Goal: Check status

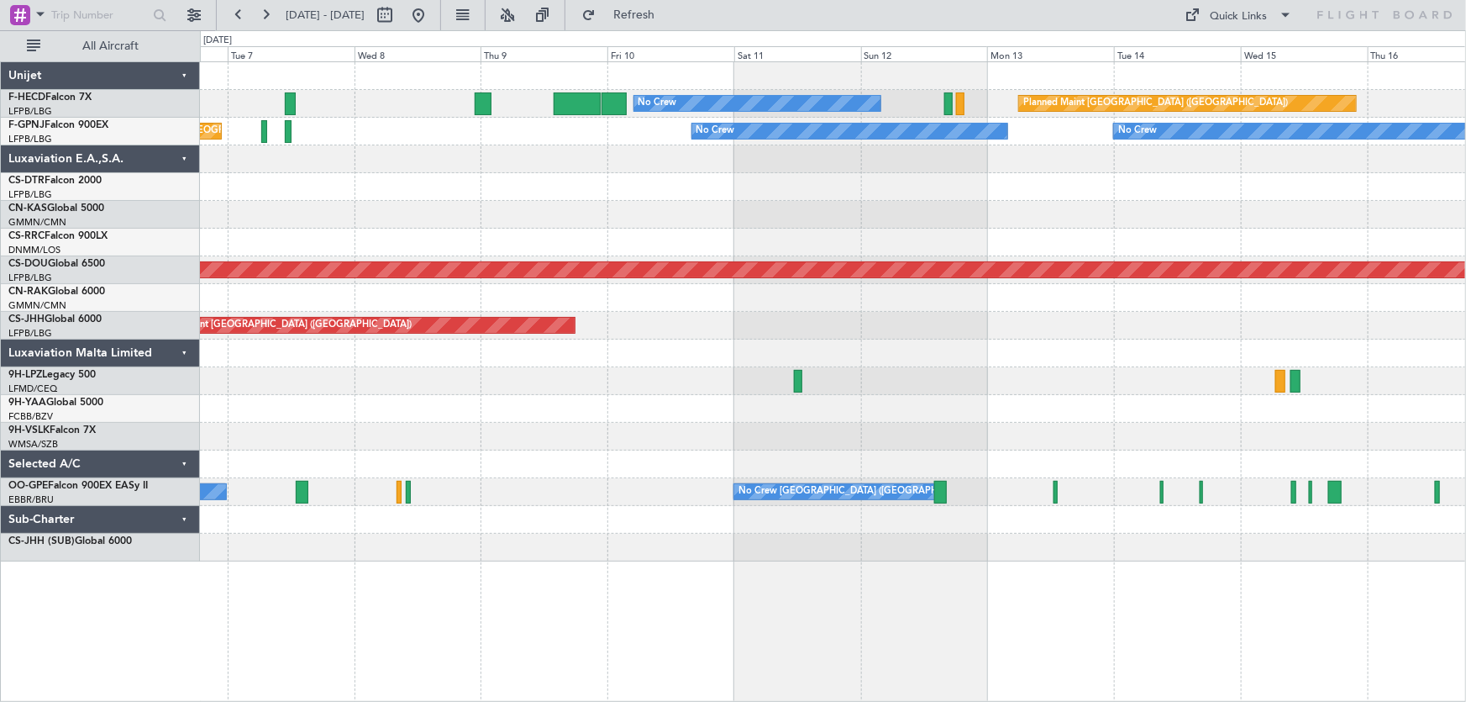
click at [472, 210] on div "No Crew Planned Maint [GEOGRAPHIC_DATA] ([GEOGRAPHIC_DATA]) No Crew Unplanned M…" at bounding box center [833, 311] width 1266 height 499
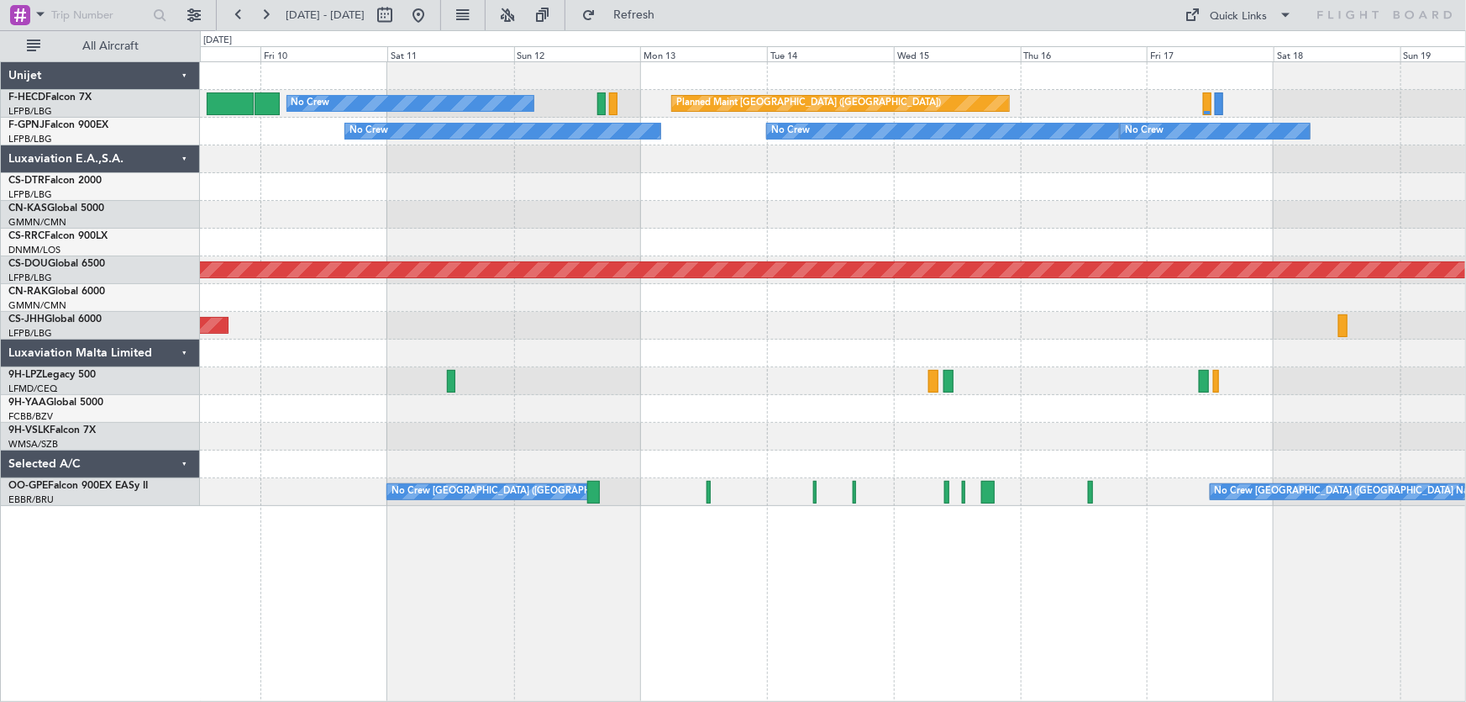
click at [596, 291] on div "Planned Maint [GEOGRAPHIC_DATA] ([GEOGRAPHIC_DATA]) No Crew No Crew No Crew No …" at bounding box center [833, 284] width 1266 height 444
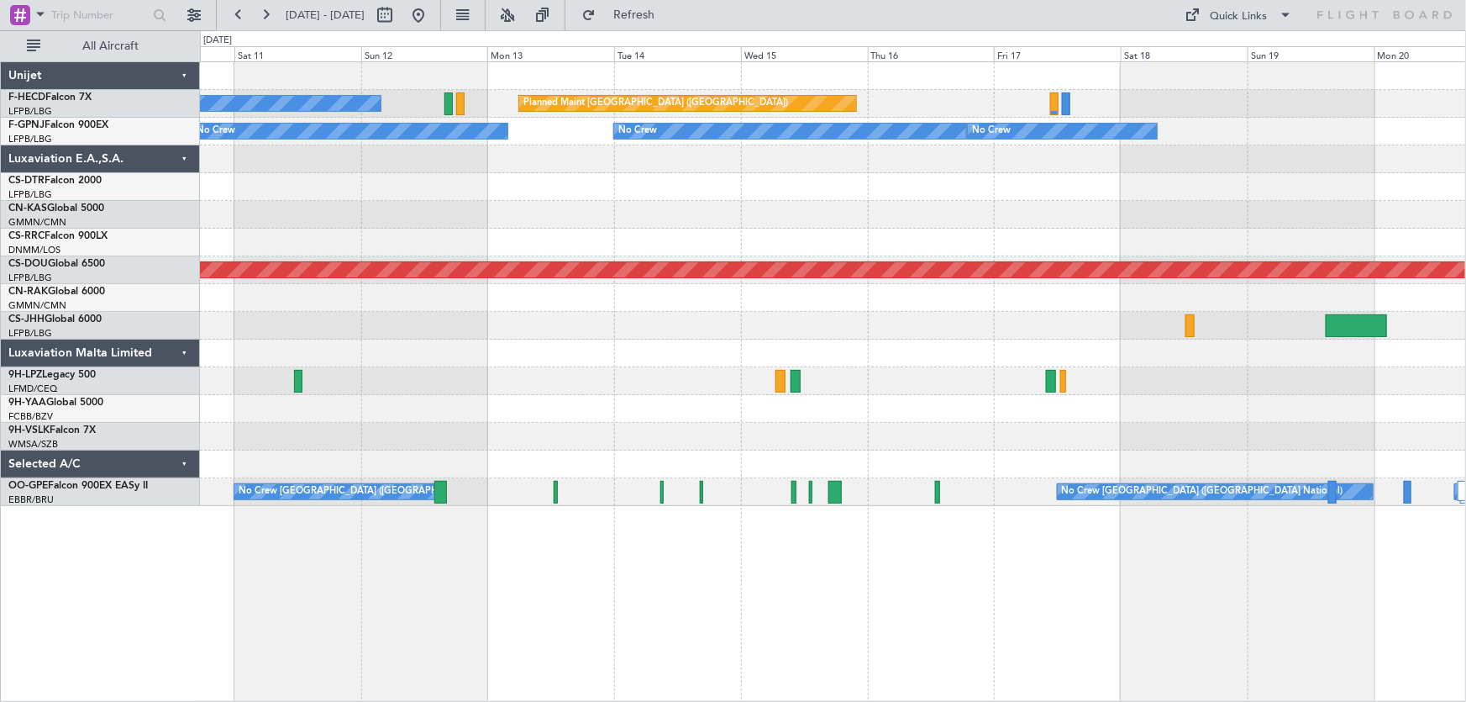
click at [748, 353] on div "Planned Maint [GEOGRAPHIC_DATA] ([GEOGRAPHIC_DATA]) No Crew No Crew No Crew No …" at bounding box center [833, 284] width 1266 height 444
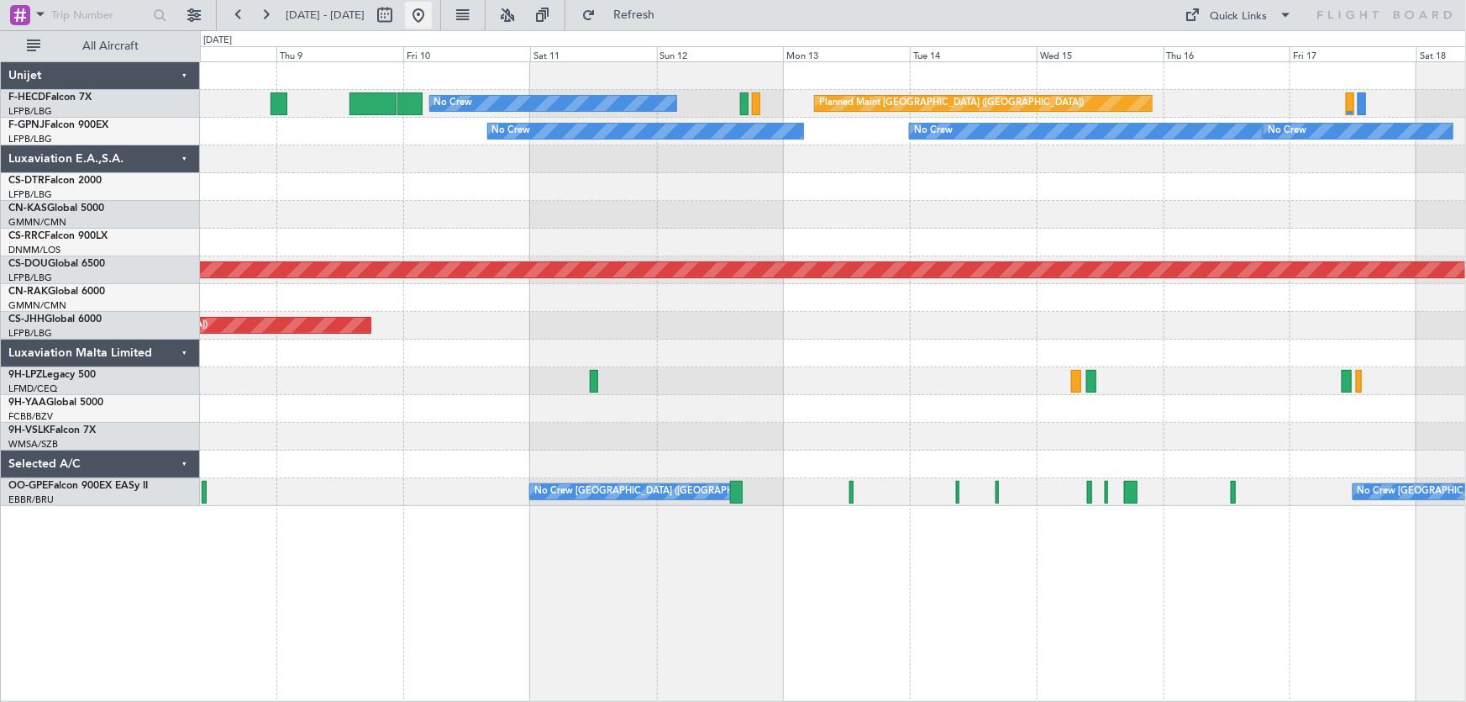
click at [432, 23] on button at bounding box center [418, 15] width 27 height 27
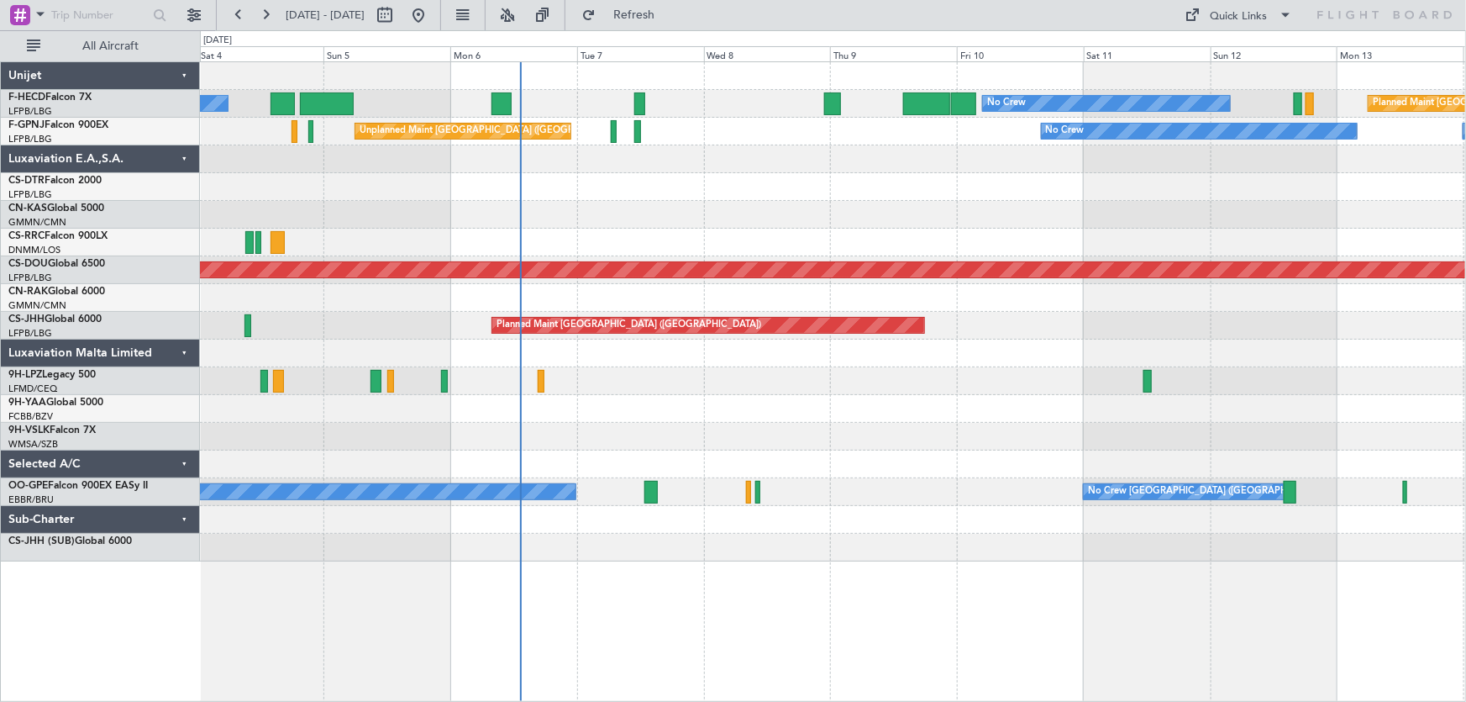
click at [631, 256] on div "No Crew No Crew Planned Maint [GEOGRAPHIC_DATA] ([GEOGRAPHIC_DATA]) AOG Maint […" at bounding box center [833, 311] width 1266 height 499
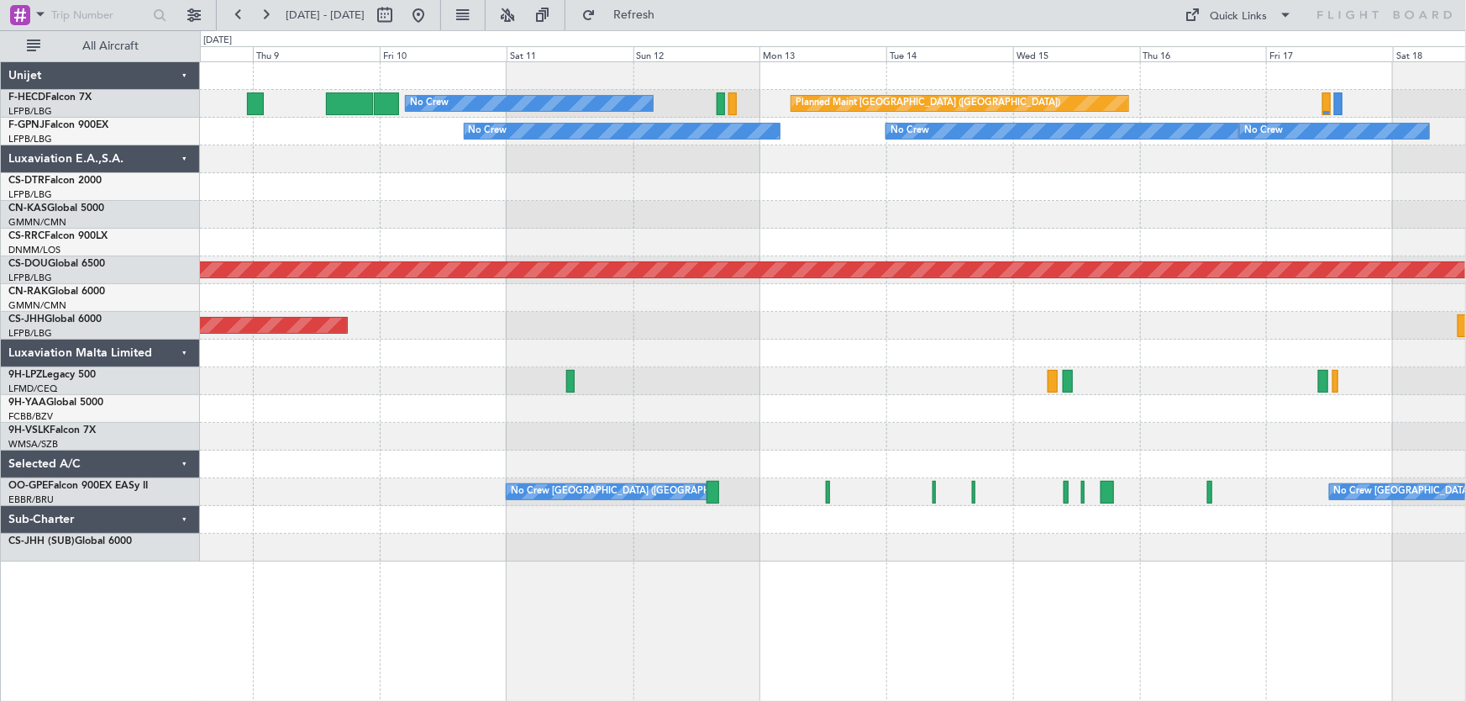
click at [655, 244] on div at bounding box center [833, 243] width 1266 height 28
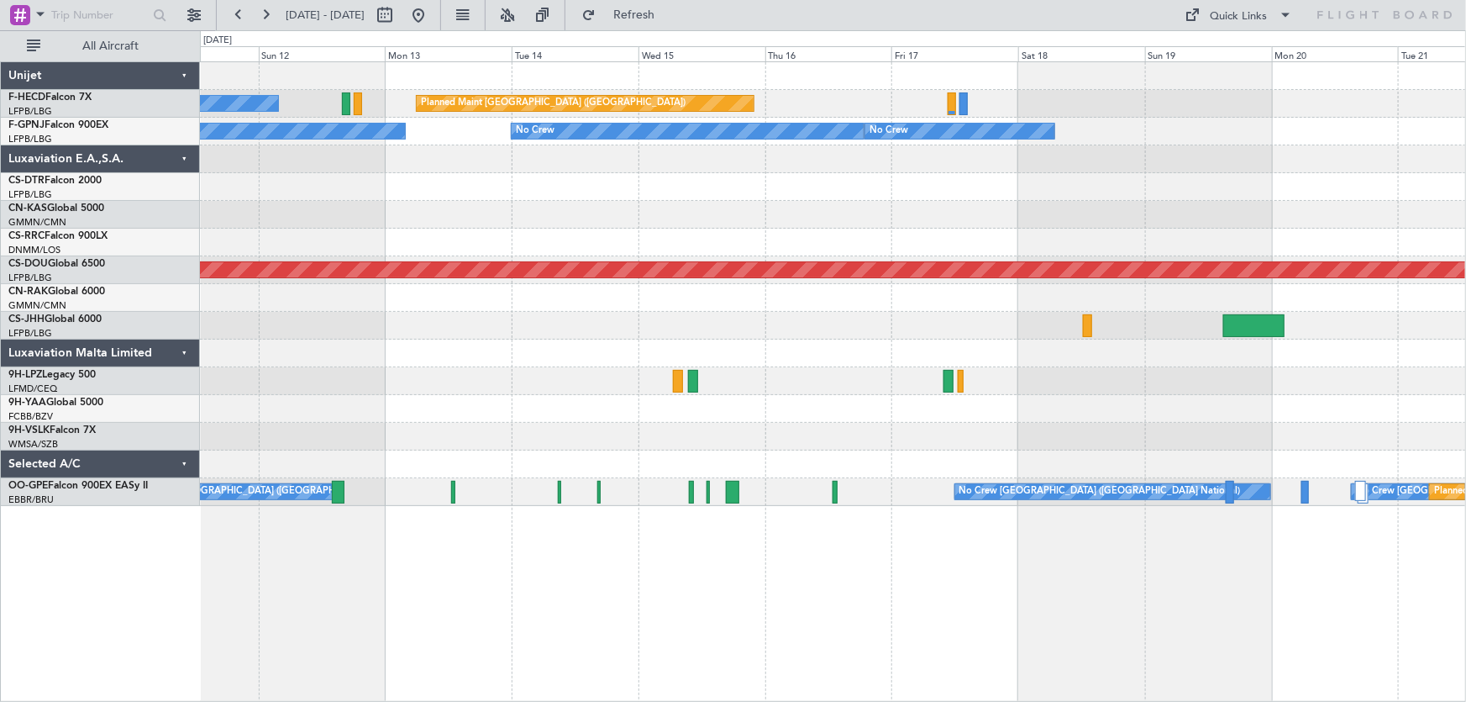
click at [621, 258] on div "No Crew Planned Maint [GEOGRAPHIC_DATA] ([GEOGRAPHIC_DATA]) No Crew No Crew No …" at bounding box center [833, 284] width 1266 height 444
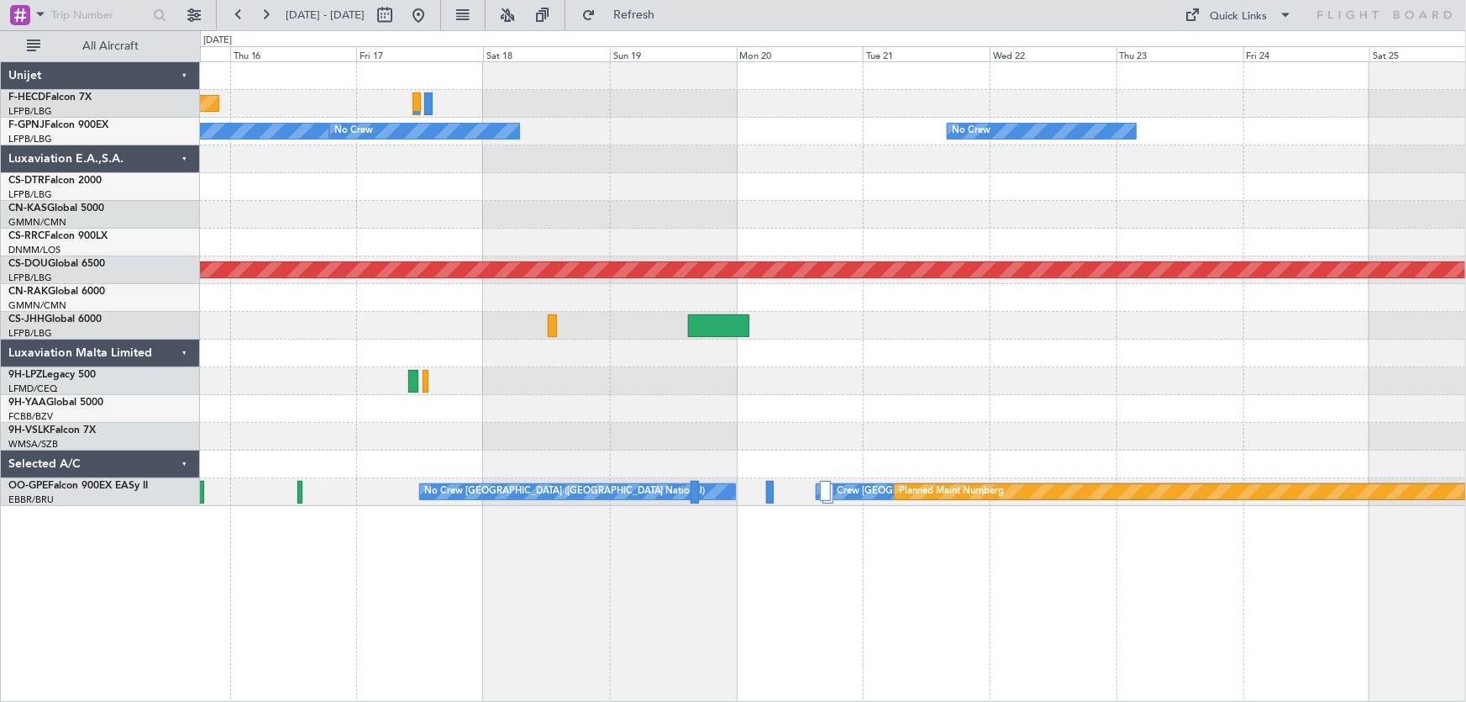
click at [450, 312] on div "Planned Maint [GEOGRAPHIC_DATA] ([GEOGRAPHIC_DATA]) Planned Maint [GEOGRAPHIC_D…" at bounding box center [833, 284] width 1266 height 444
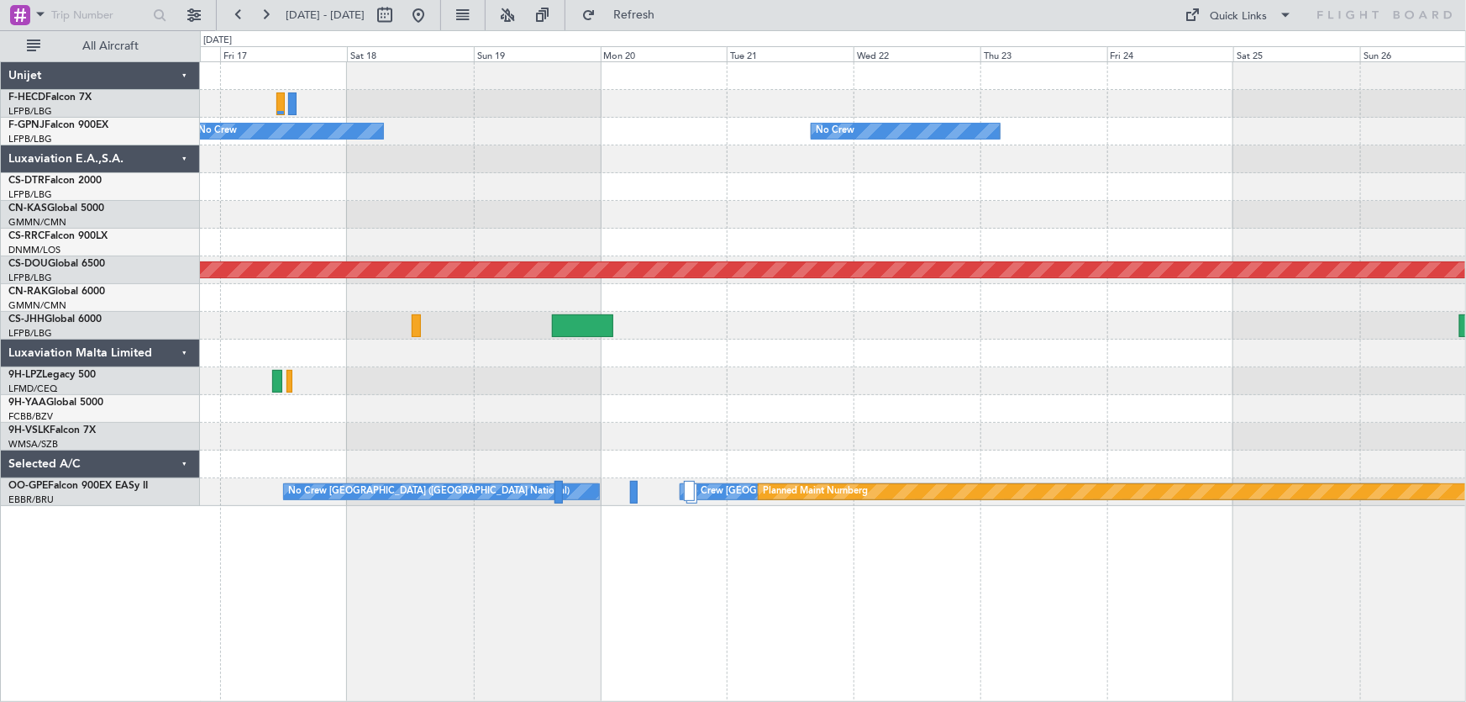
click at [471, 305] on div "Planned Maint [GEOGRAPHIC_DATA] ([GEOGRAPHIC_DATA]) Planned Maint [GEOGRAPHIC_D…" at bounding box center [833, 284] width 1266 height 444
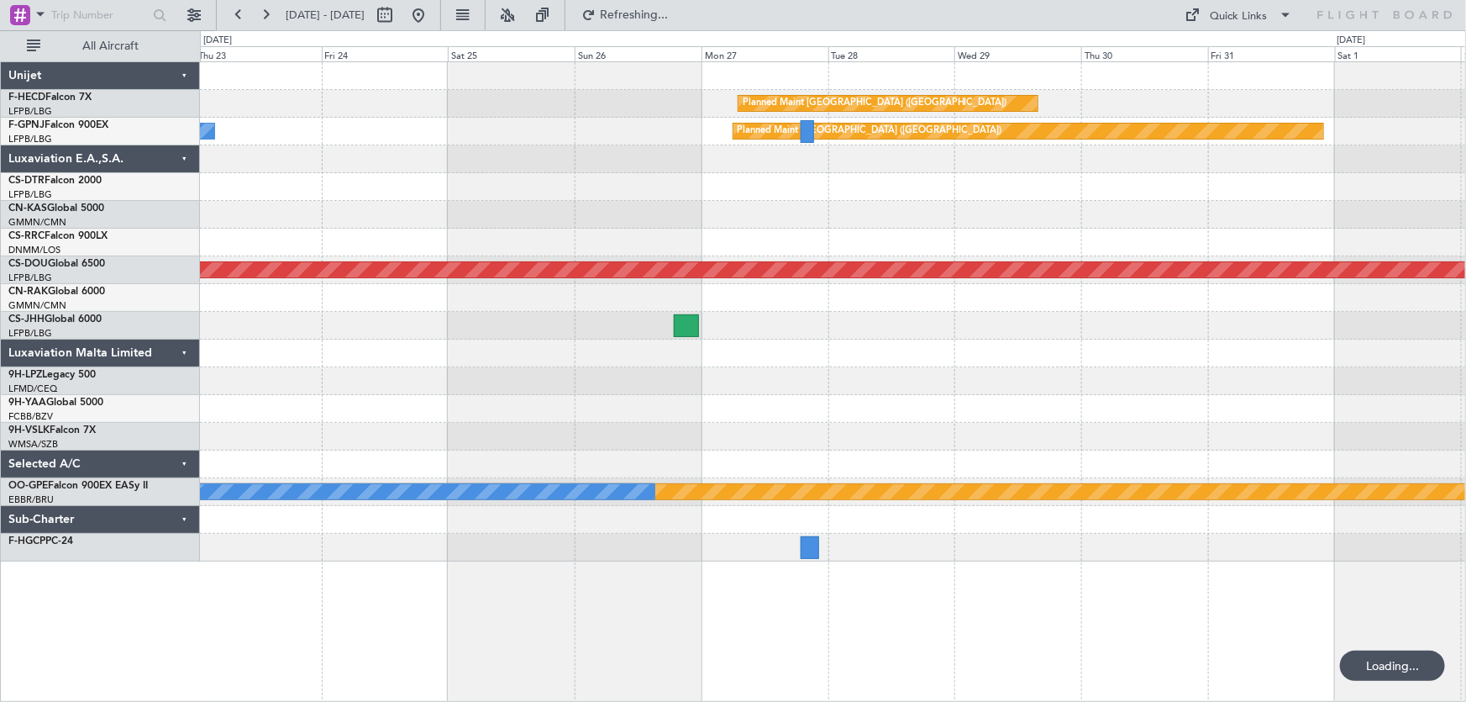
click at [470, 255] on div "Planned Maint [GEOGRAPHIC_DATA] ([GEOGRAPHIC_DATA]) No Crew Planned Maint [GEOG…" at bounding box center [833, 311] width 1266 height 499
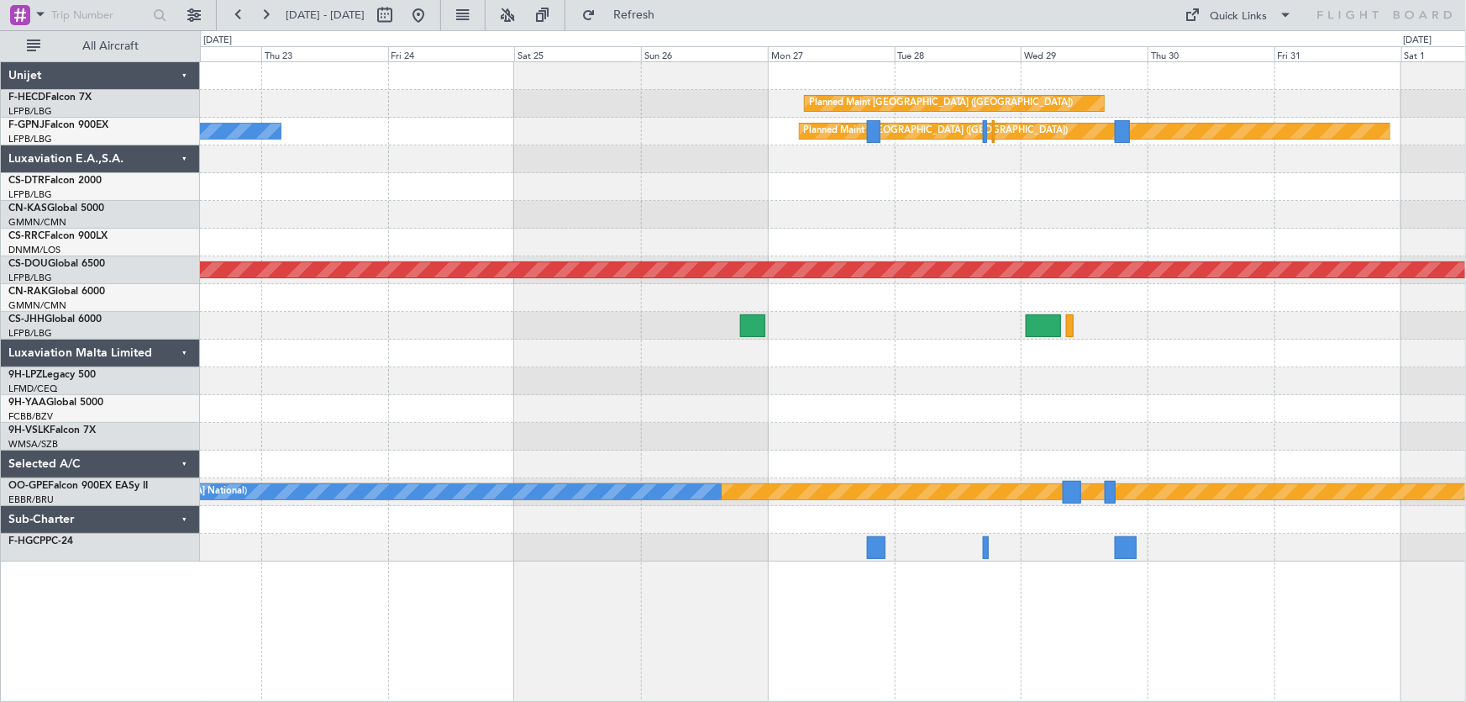
click at [980, 211] on div "Planned Maint [GEOGRAPHIC_DATA] ([GEOGRAPHIC_DATA]) No Crew Planned Maint [GEOG…" at bounding box center [833, 311] width 1266 height 499
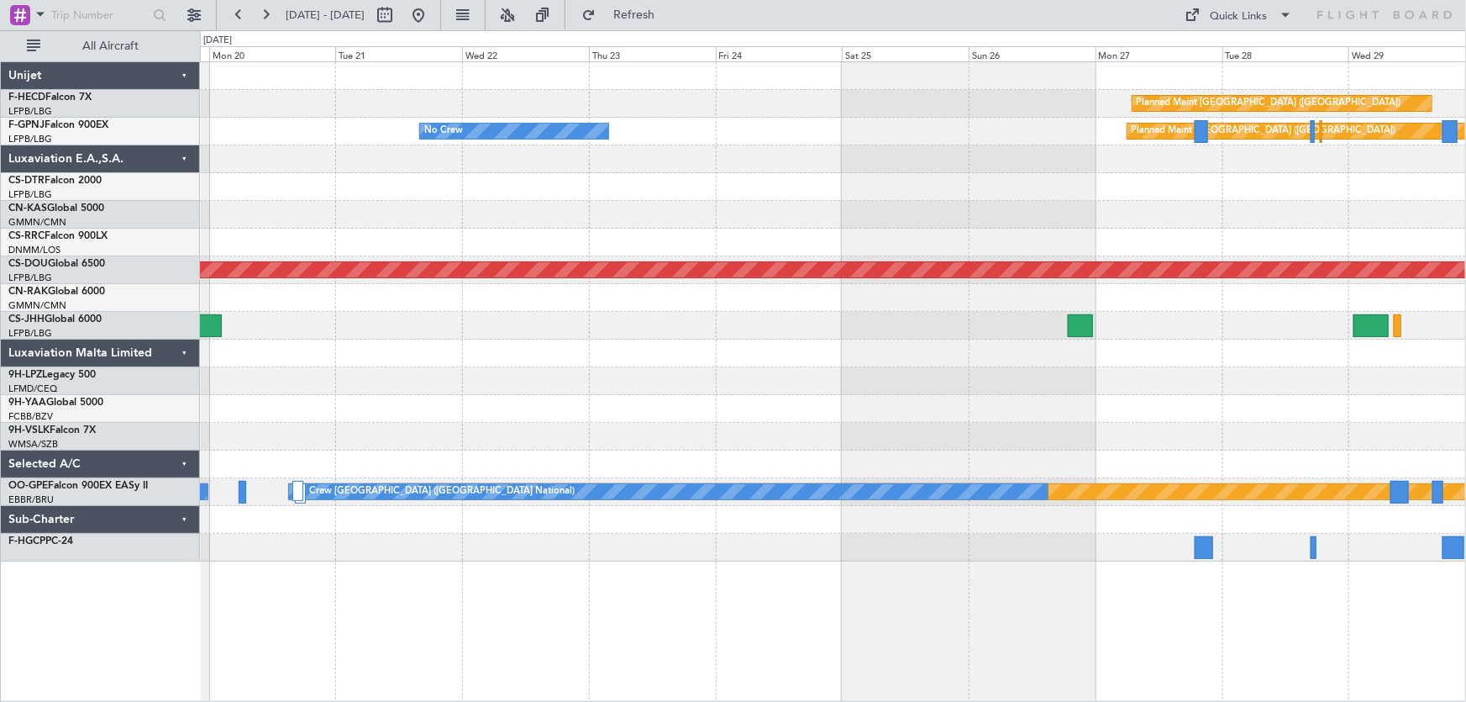
click at [1093, 214] on div at bounding box center [833, 215] width 1266 height 28
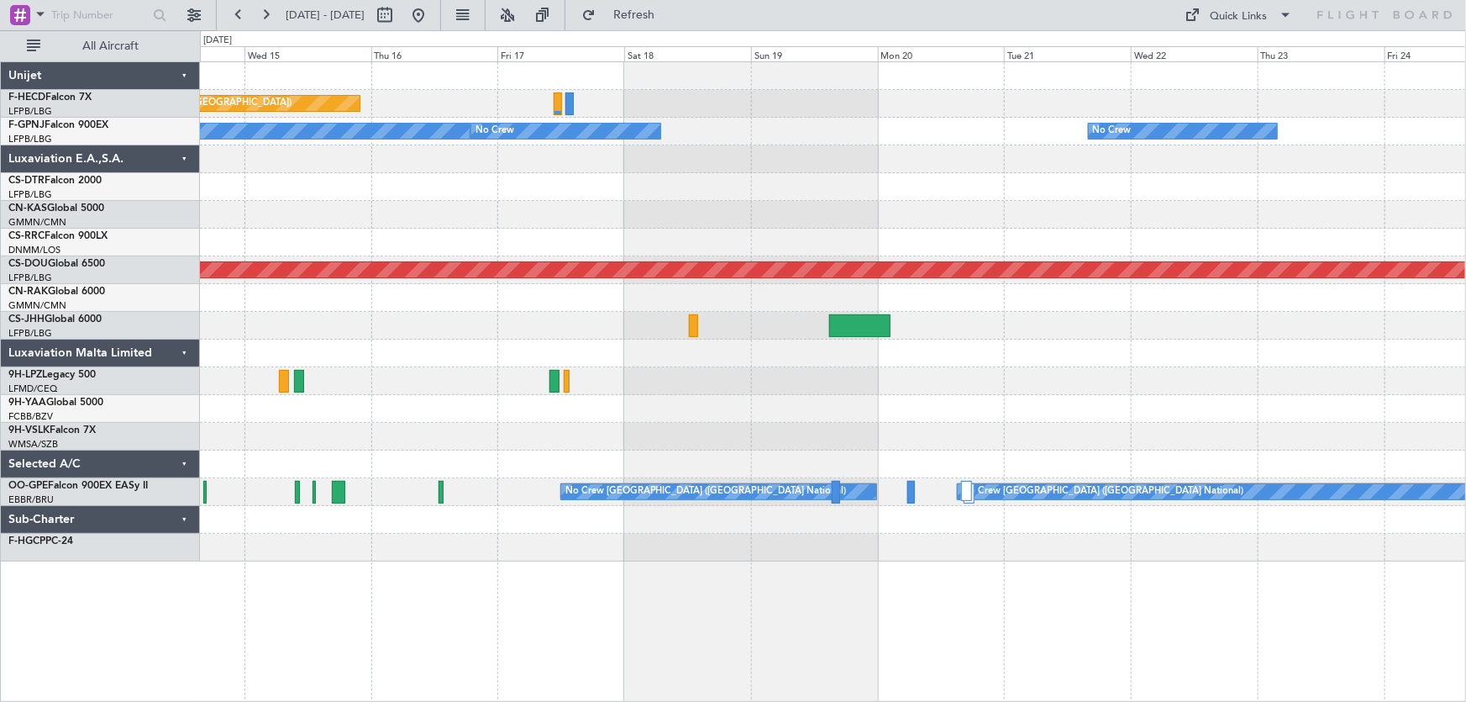
click at [963, 234] on div "Planned Maint [GEOGRAPHIC_DATA] ([GEOGRAPHIC_DATA]) No Crew No Crew No Crew No …" at bounding box center [833, 311] width 1266 height 499
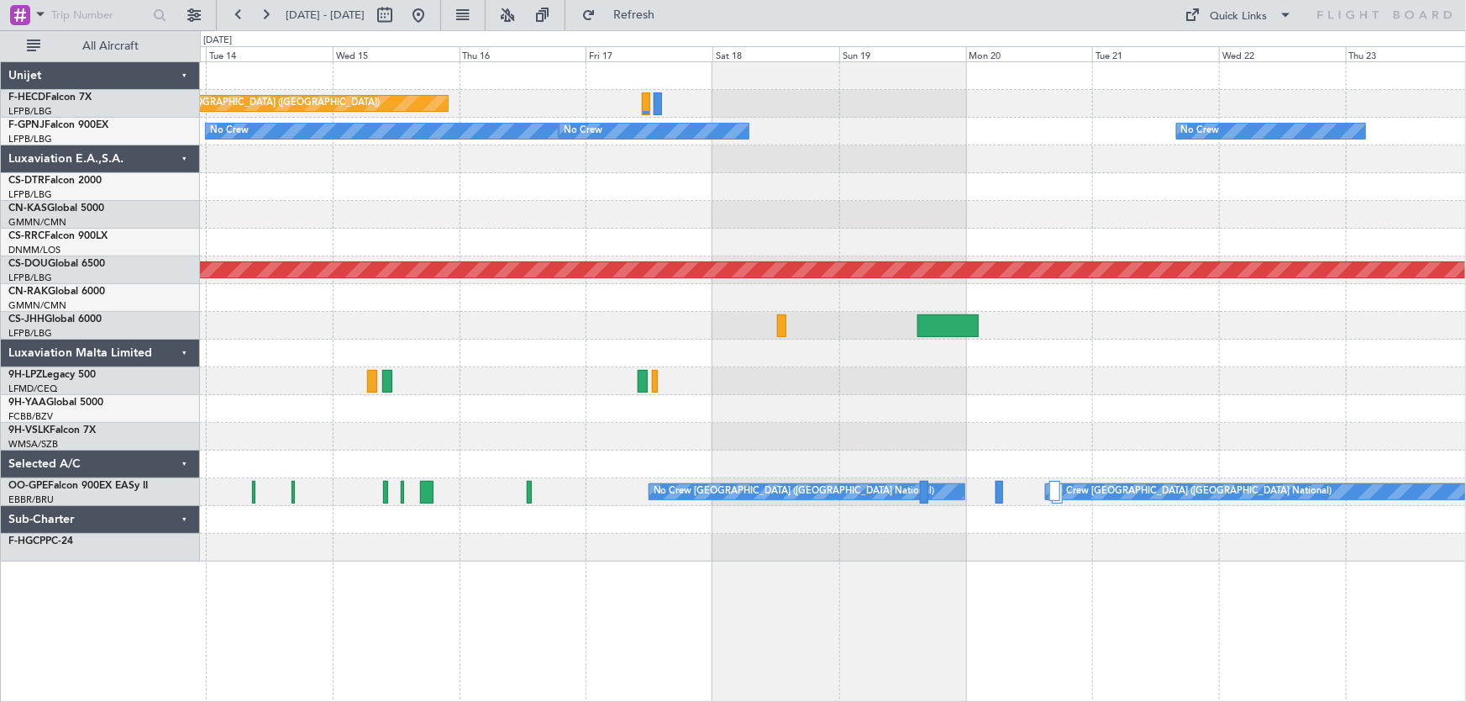
click at [831, 219] on div at bounding box center [833, 215] width 1266 height 28
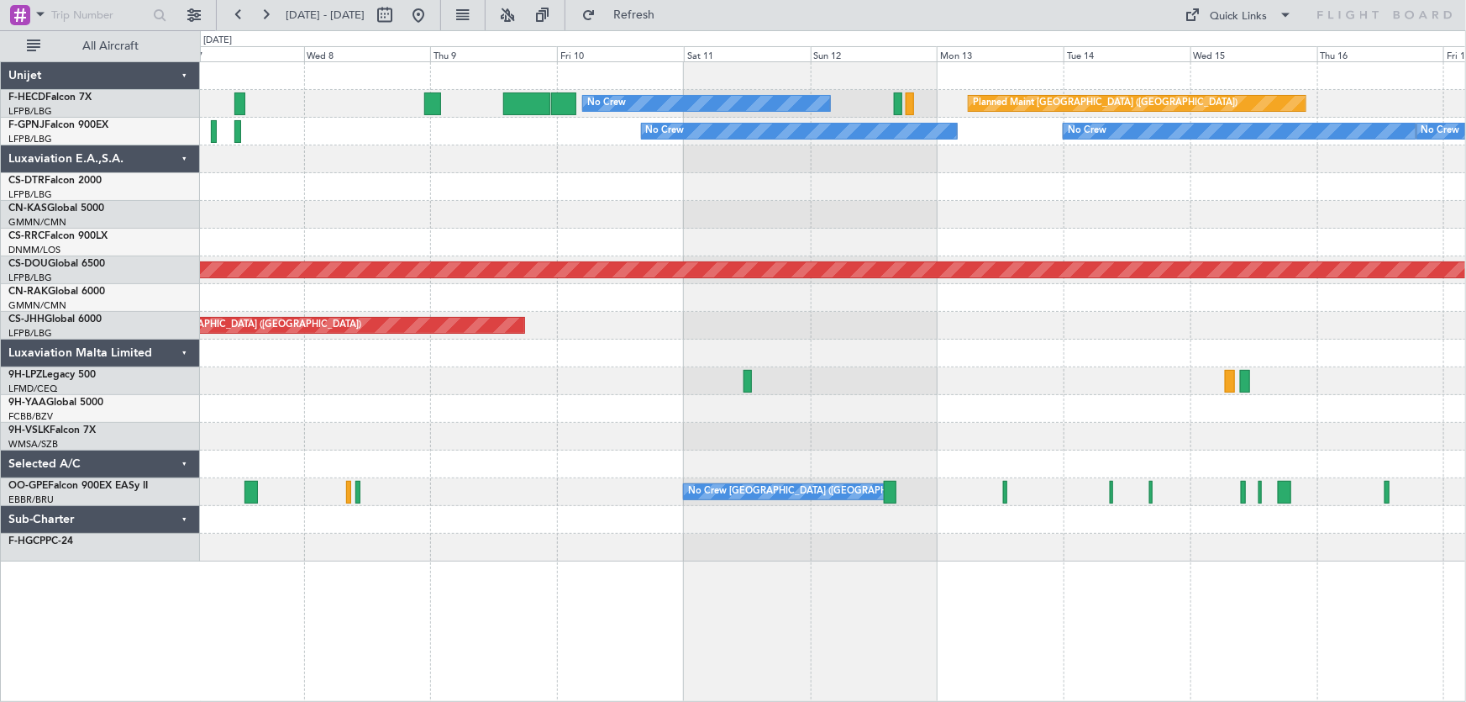
click at [849, 218] on div "Planned Maint [GEOGRAPHIC_DATA] ([GEOGRAPHIC_DATA]) No Crew No Crew No Crew No …" at bounding box center [833, 311] width 1266 height 499
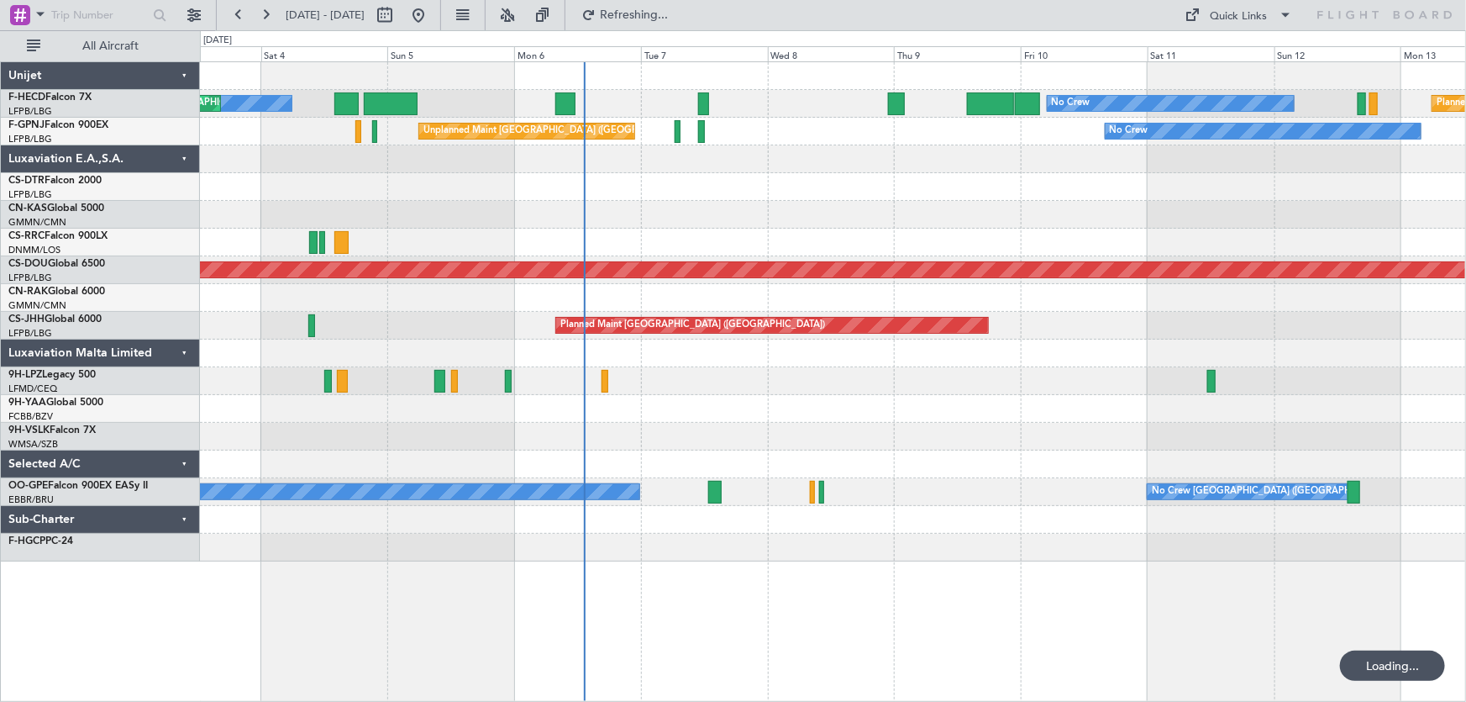
click at [917, 188] on div "Planned Maint [GEOGRAPHIC_DATA] ([GEOGRAPHIC_DATA]) No Crew No Crew AOG Maint […" at bounding box center [833, 311] width 1266 height 499
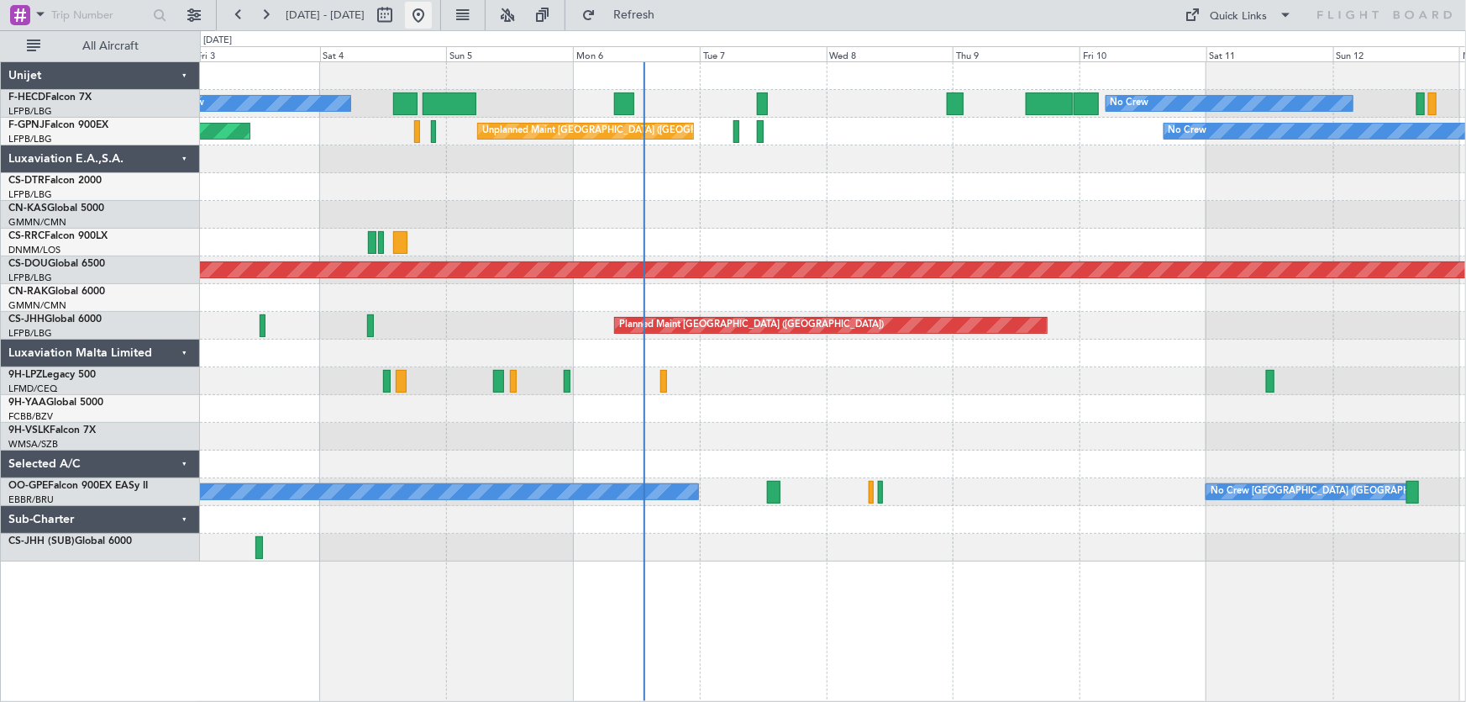
click at [432, 8] on button at bounding box center [418, 15] width 27 height 27
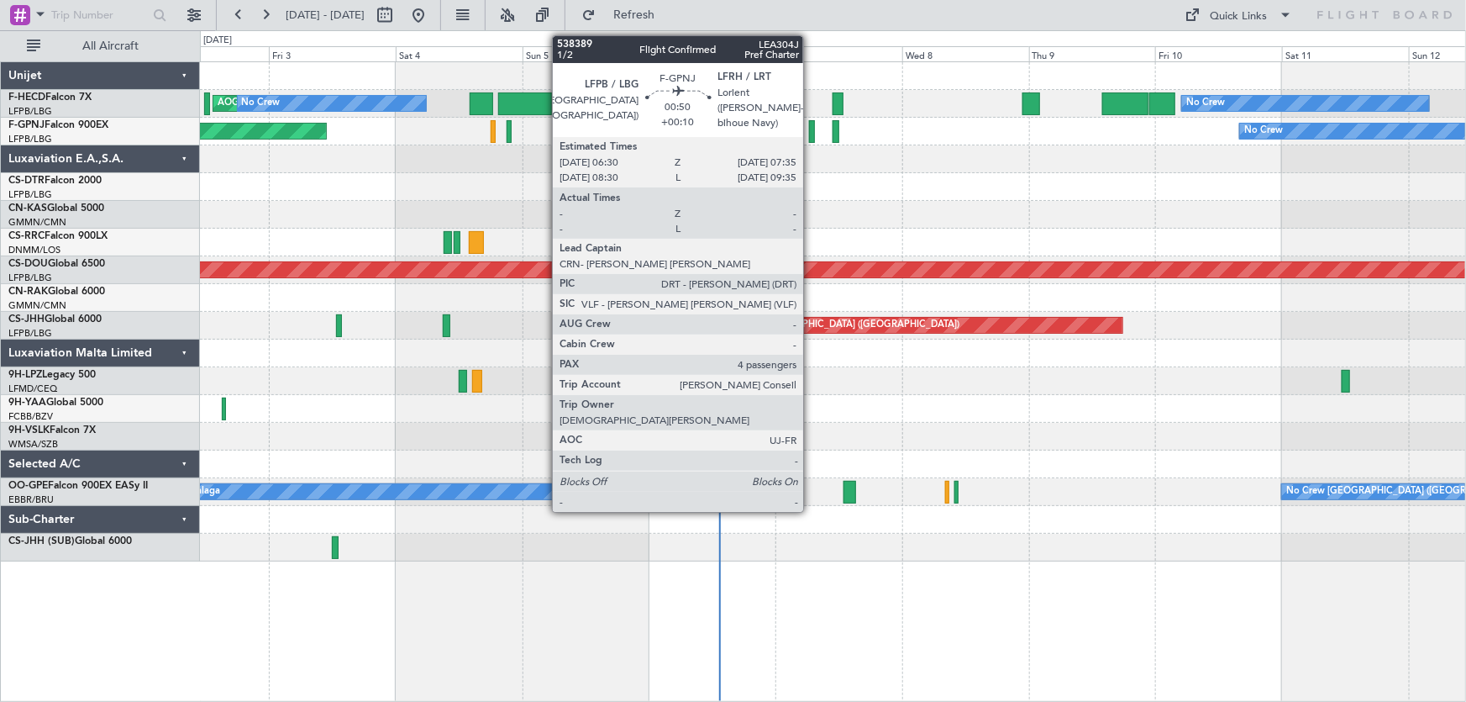
click at [811, 139] on div at bounding box center [812, 131] width 6 height 23
